Goal: Check status: Check status

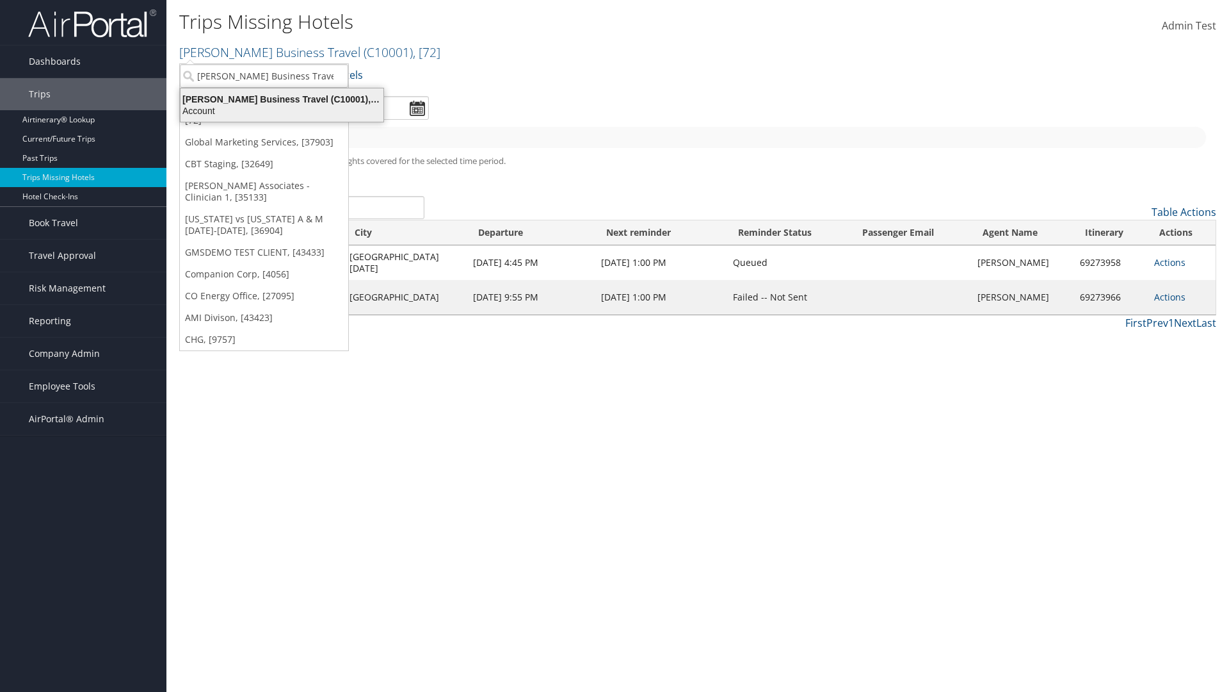
click at [282, 111] on div "Account" at bounding box center [282, 111] width 218 height 12
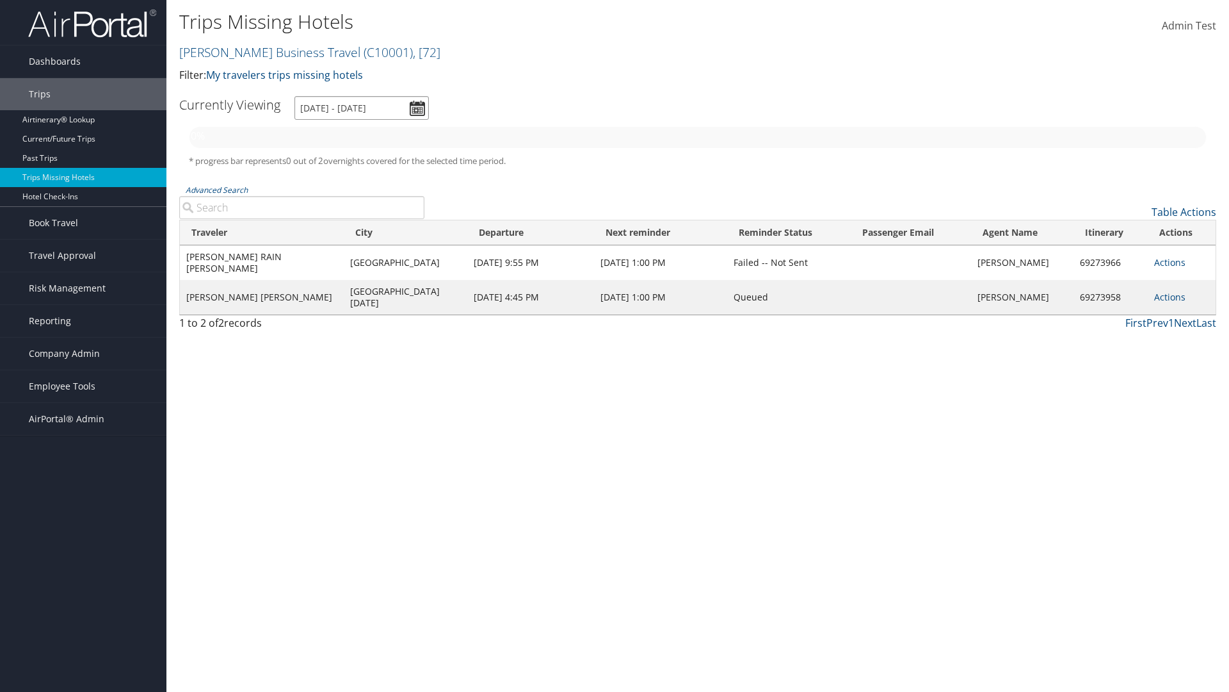
click at [362, 108] on input "[DATE] - [DATE]" at bounding box center [362, 108] width 134 height 24
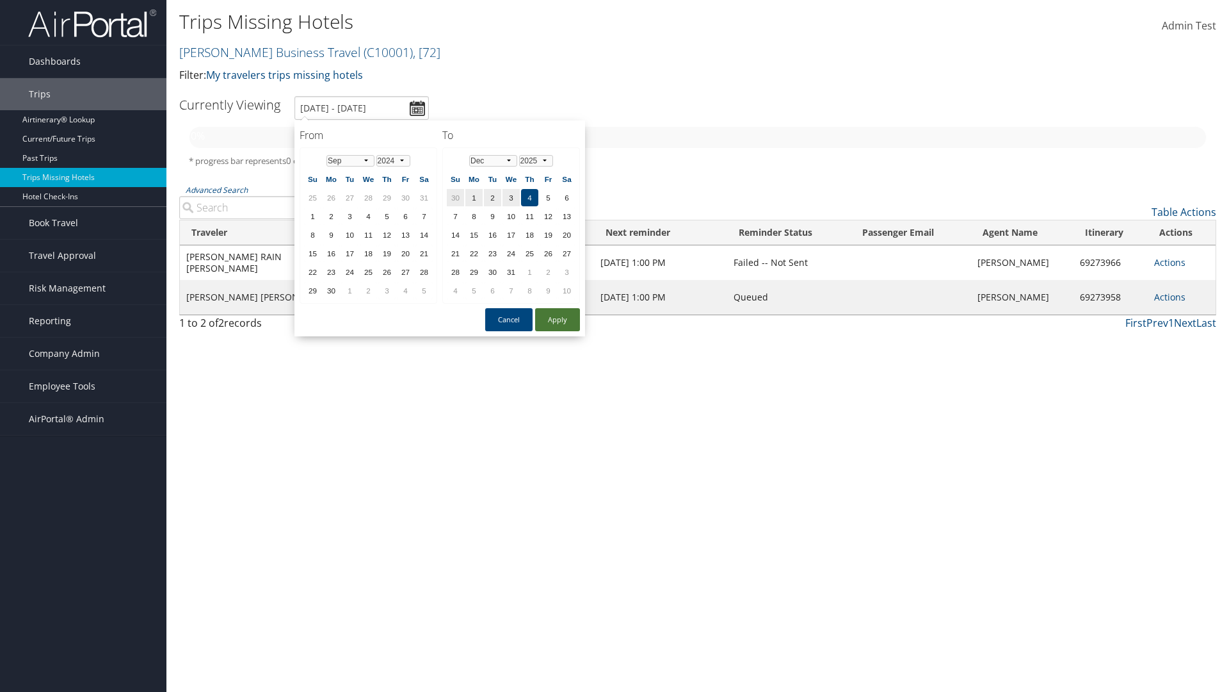
click at [387, 197] on td "29" at bounding box center [386, 197] width 17 height 17
click at [558, 320] on button "Apply" at bounding box center [557, 319] width 45 height 23
type input "[DATE] - [DATE]"
